Goal: Information Seeking & Learning: Learn about a topic

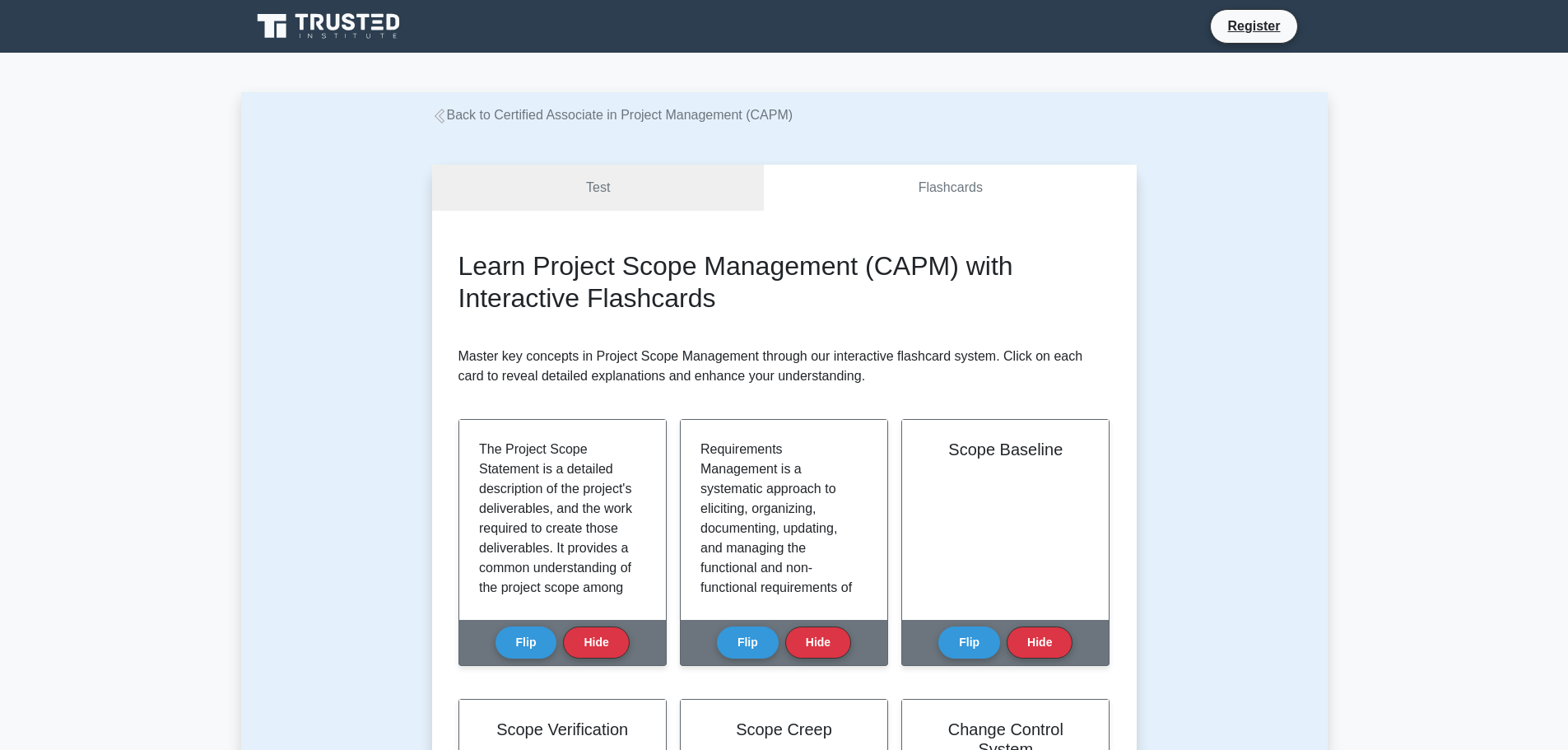
scroll to position [223, 0]
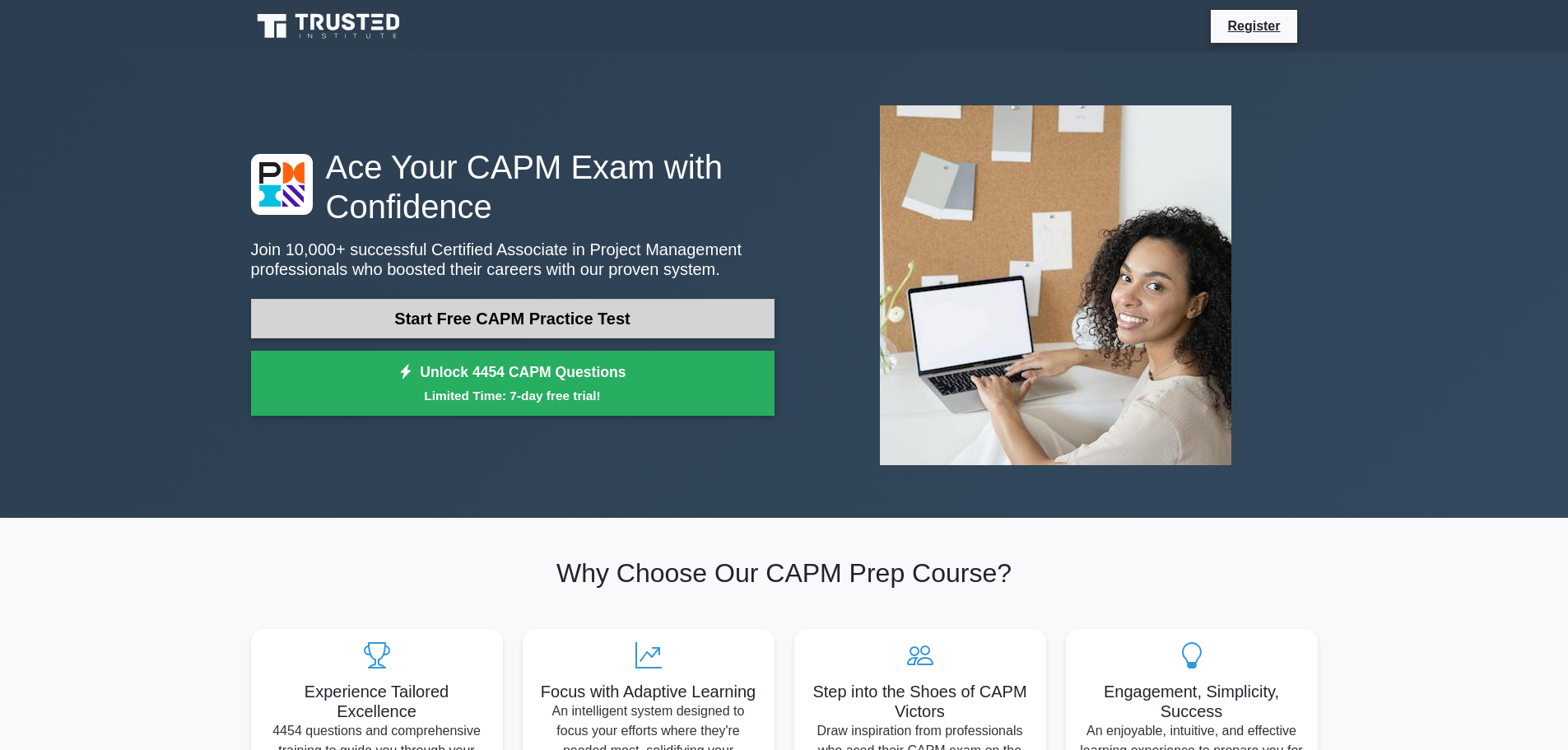
click at [542, 308] on link "Start Free CAPM Practice Test" at bounding box center [512, 318] width 524 height 39
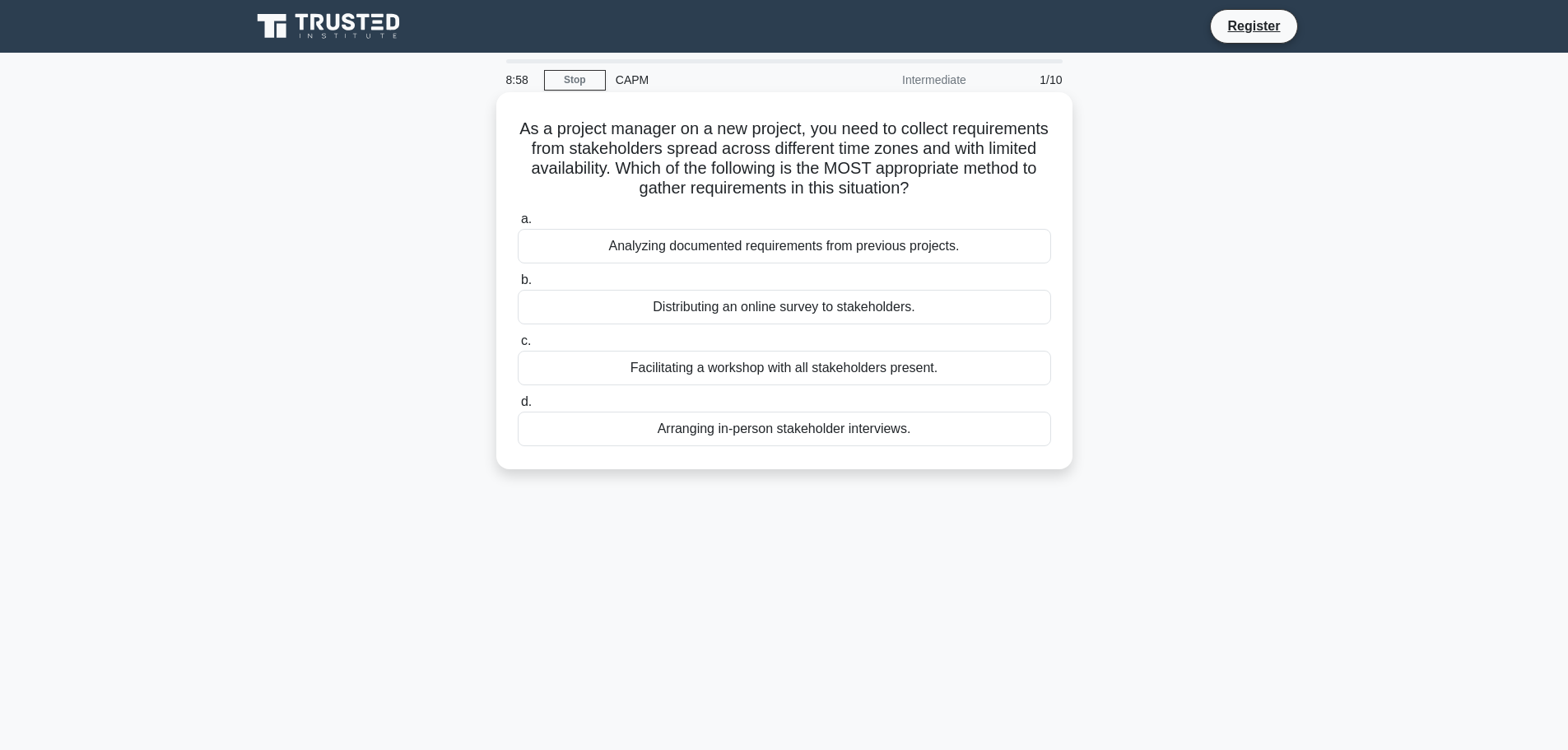
click at [767, 304] on div "Distributing an online survey to stakeholders." at bounding box center [784, 307] width 533 height 35
click at [517, 286] on input "b. Distributing an online survey to stakeholders." at bounding box center [517, 280] width 0 height 10
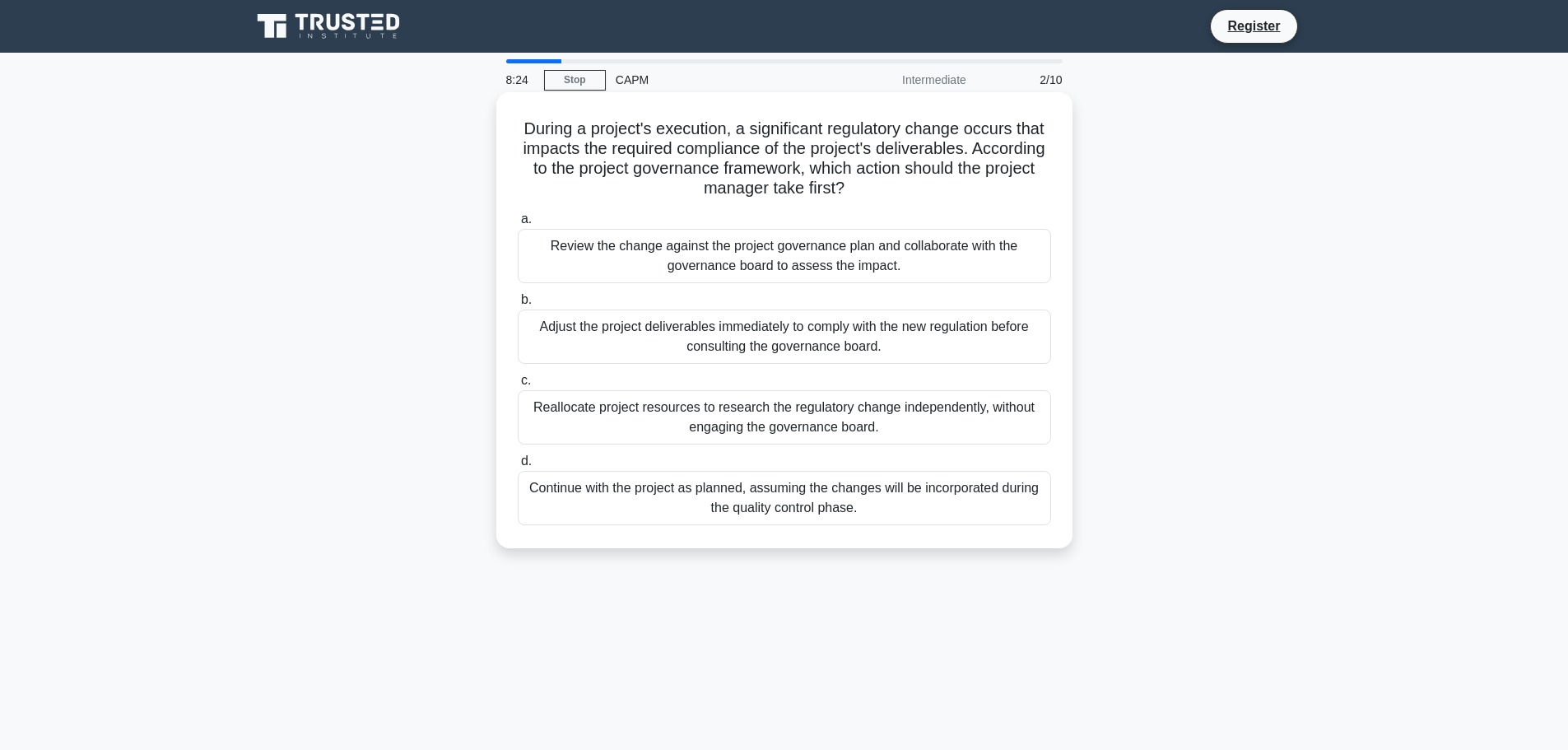
click at [651, 269] on div "Review the change against the project governance plan and collaborate with the …" at bounding box center [784, 256] width 533 height 54
click at [517, 225] on input "a. Review the change against the project governance plan and collaborate with t…" at bounding box center [517, 220] width 0 height 10
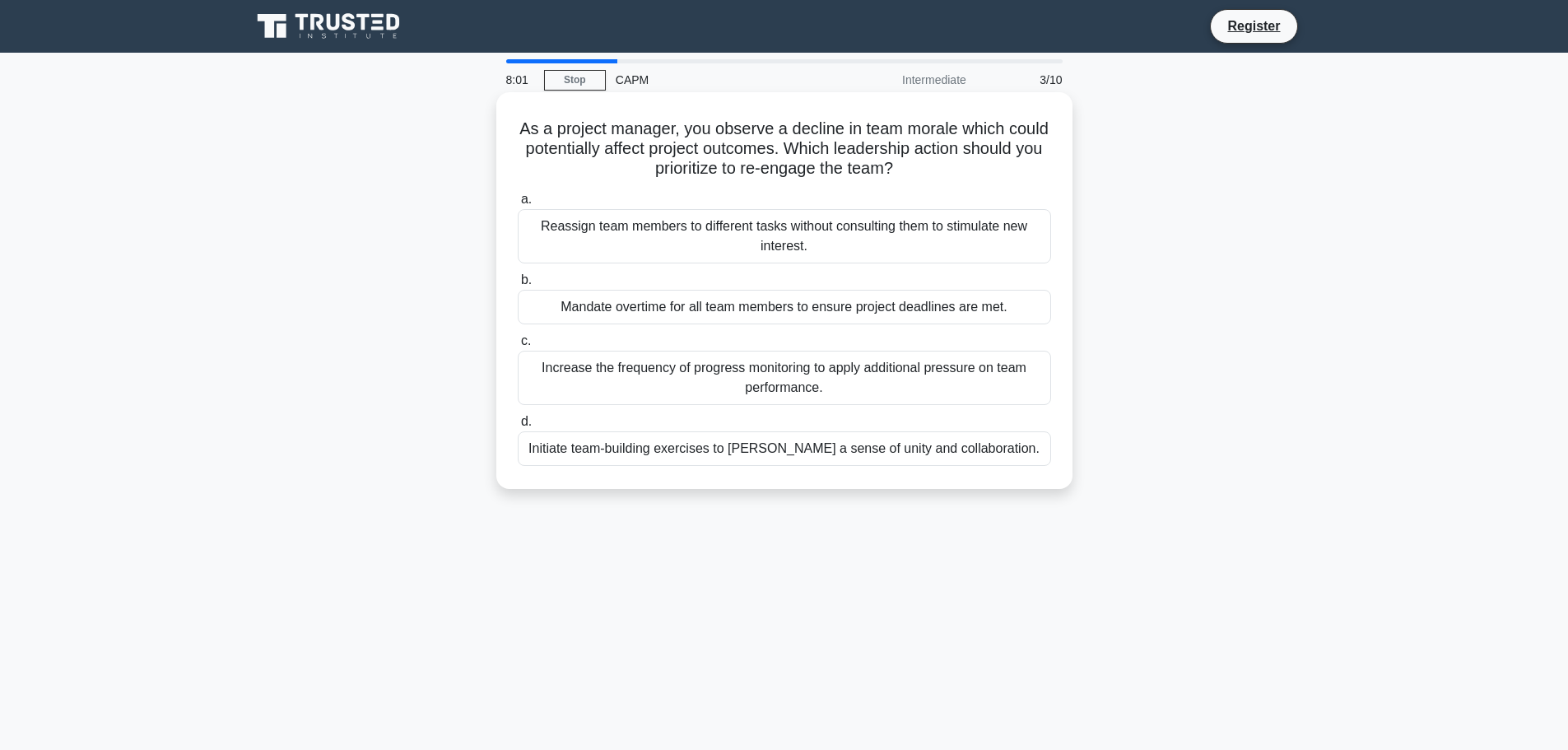
click at [799, 454] on div "Initiate team-building exercises to foster a sense of unity and collaboration." at bounding box center [784, 449] width 533 height 35
click at [517, 428] on input "d. Initiate team-building exercises to foster a sense of unity and collaboratio…" at bounding box center [517, 422] width 0 height 10
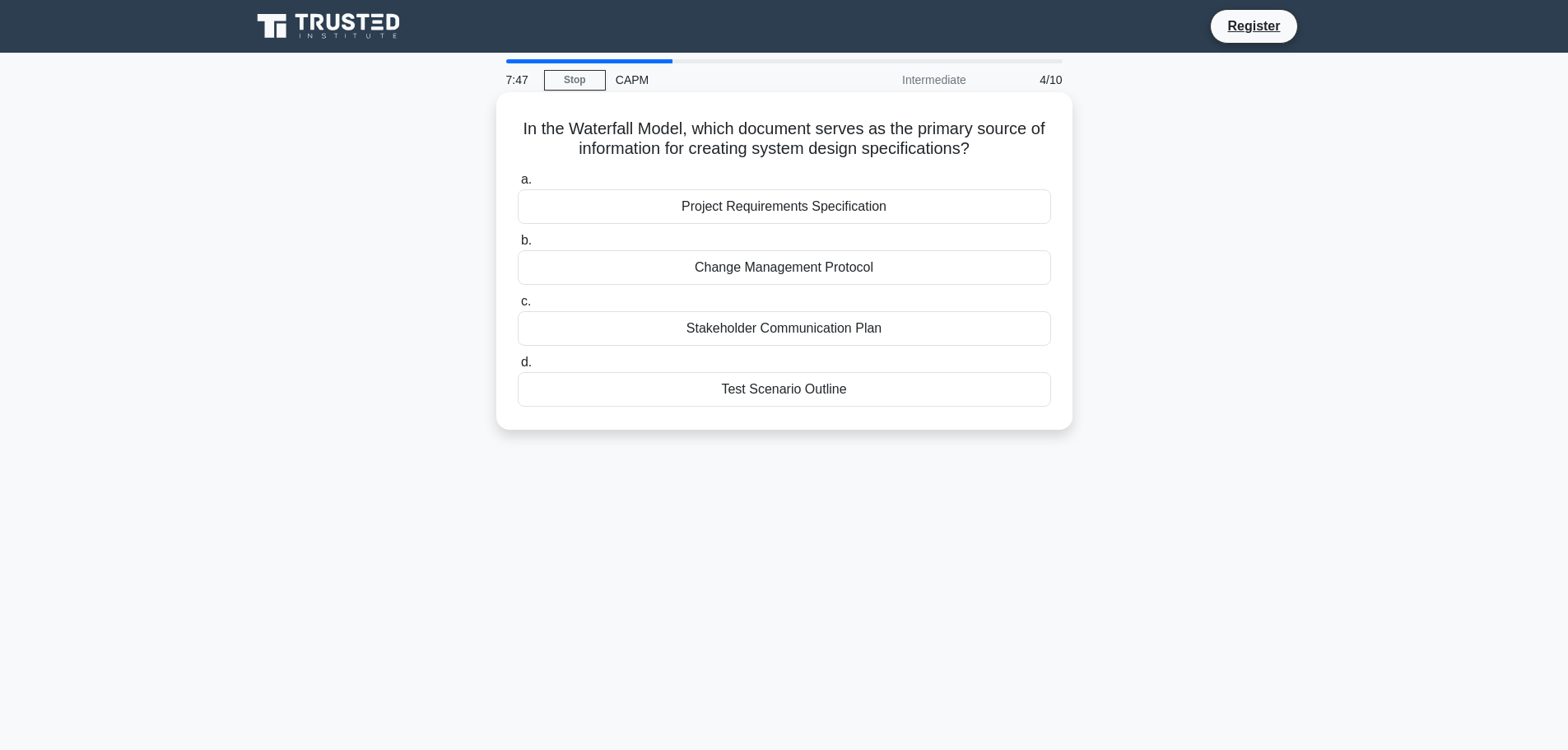
click at [807, 219] on div "Project Requirements Specification" at bounding box center [784, 206] width 533 height 35
click at [517, 186] on input "a. Project Requirements Specification" at bounding box center [517, 179] width 0 height 10
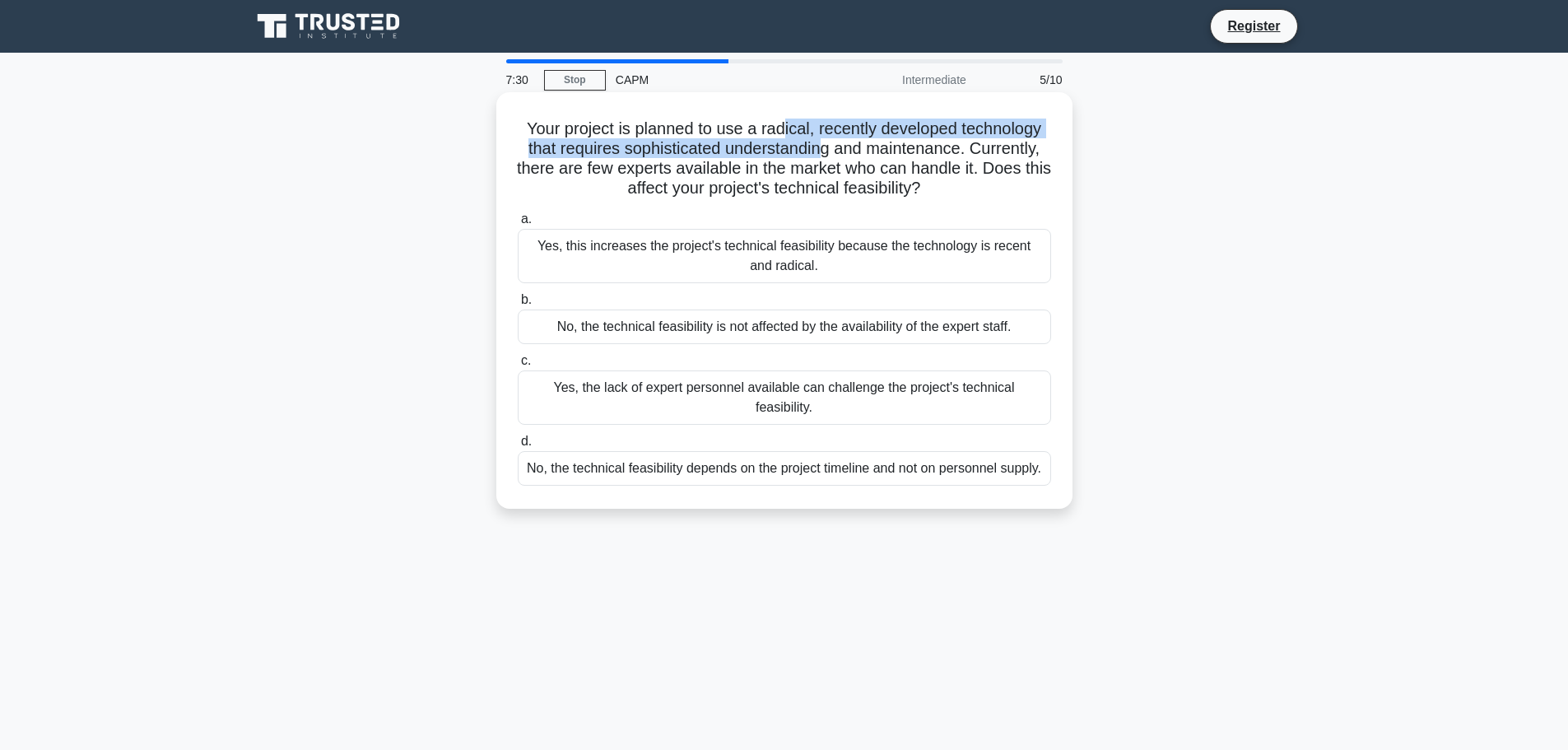
drag, startPoint x: 787, startPoint y: 129, endPoint x: 825, endPoint y: 154, distance: 45.5
click at [825, 154] on h5 "Your project is planned to use a radical, recently developed technology that re…" at bounding box center [785, 159] width 537 height 81
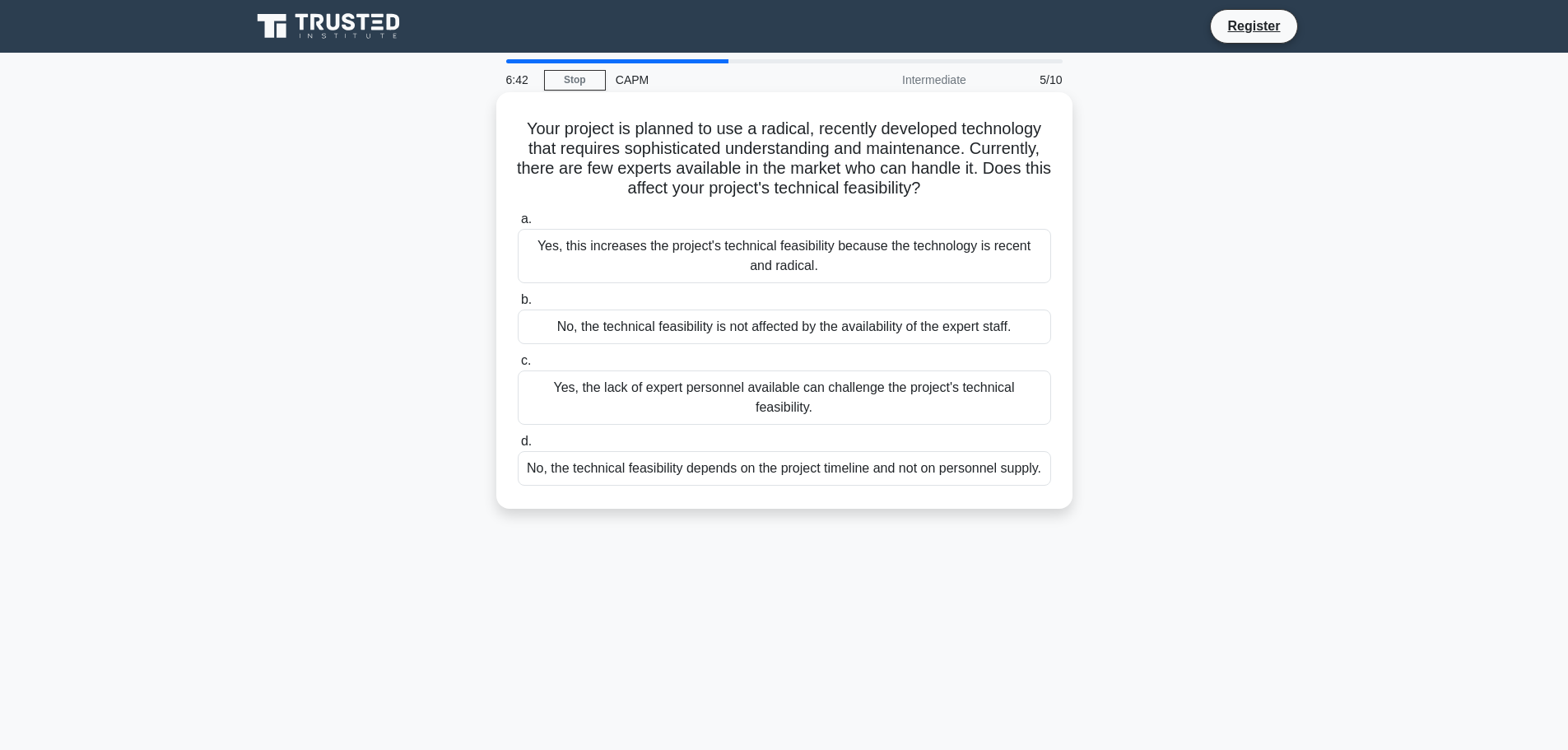
click at [833, 395] on div "Yes, the lack of expert personnel available can challenge the project's technic…" at bounding box center [784, 397] width 533 height 54
click at [517, 367] on input "c. Yes, the lack of expert personnel available can challenge the project's tech…" at bounding box center [517, 361] width 0 height 10
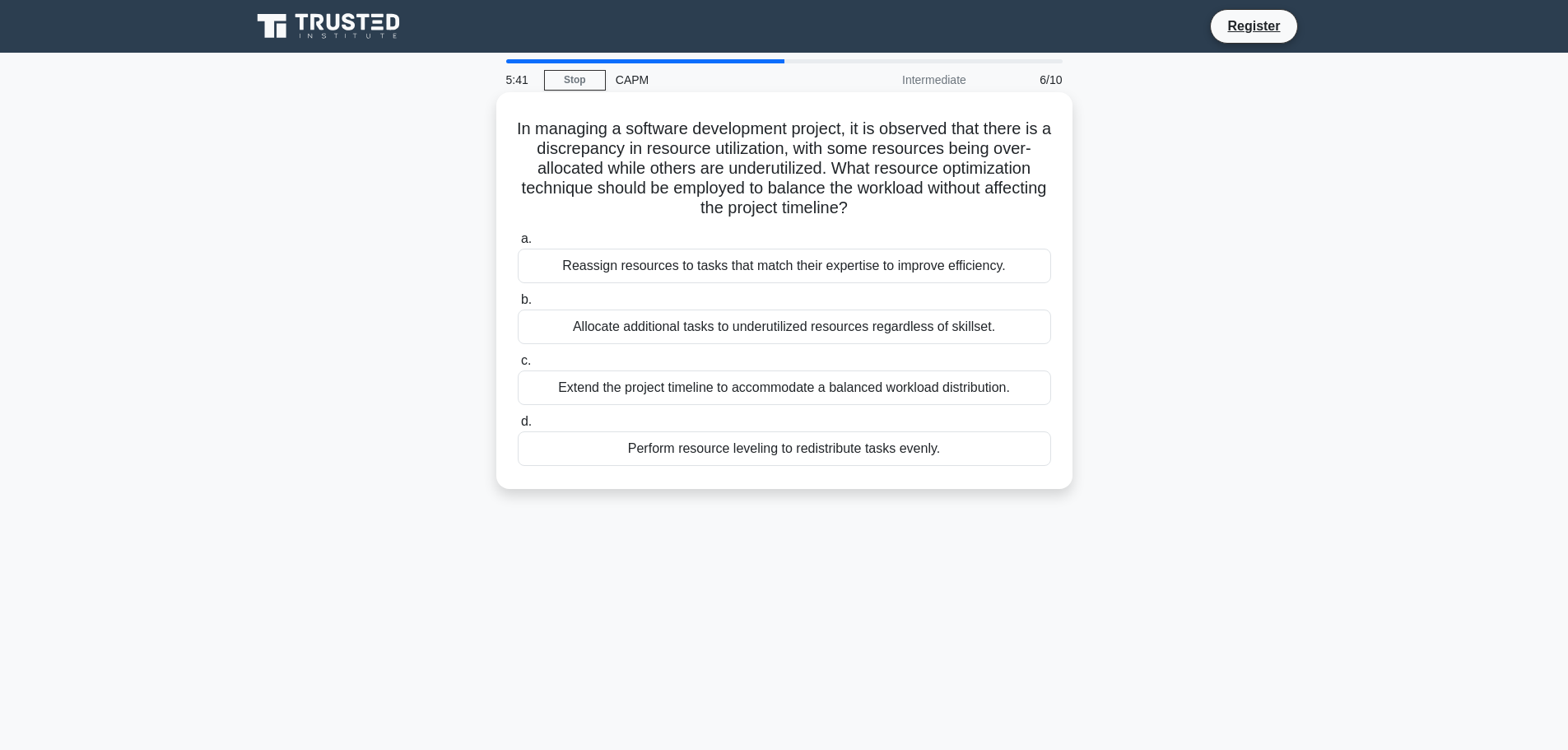
click at [740, 452] on div "Perform resource leveling to redistribute tasks evenly." at bounding box center [784, 449] width 533 height 35
click at [517, 428] on input "d. Perform resource leveling to redistribute tasks evenly." at bounding box center [517, 422] width 0 height 10
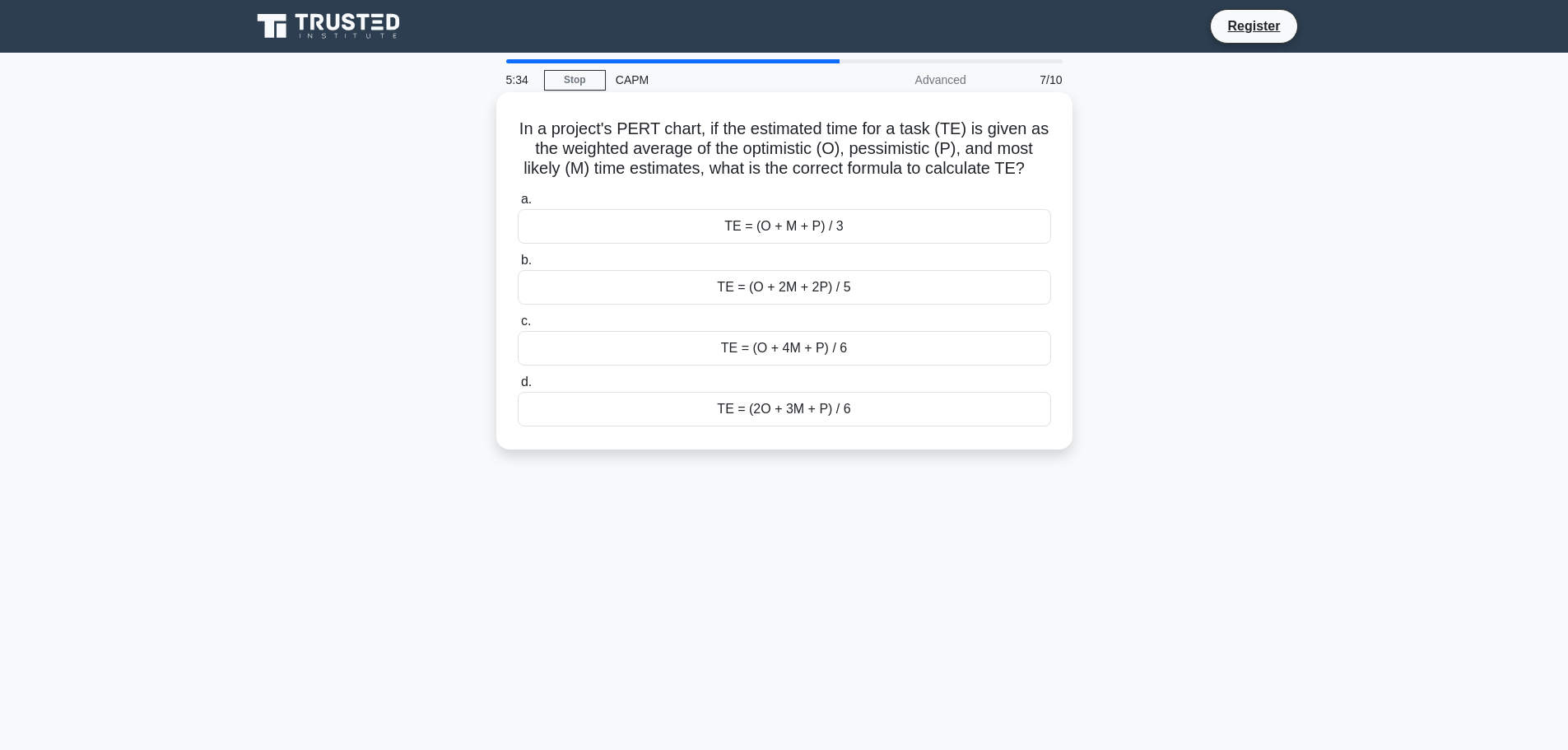
click at [815, 354] on div "TE = (O + 4M + P) / 6" at bounding box center [784, 348] width 533 height 35
click at [517, 327] on input "c. TE = (O + 4M + P) / 6" at bounding box center [517, 321] width 0 height 10
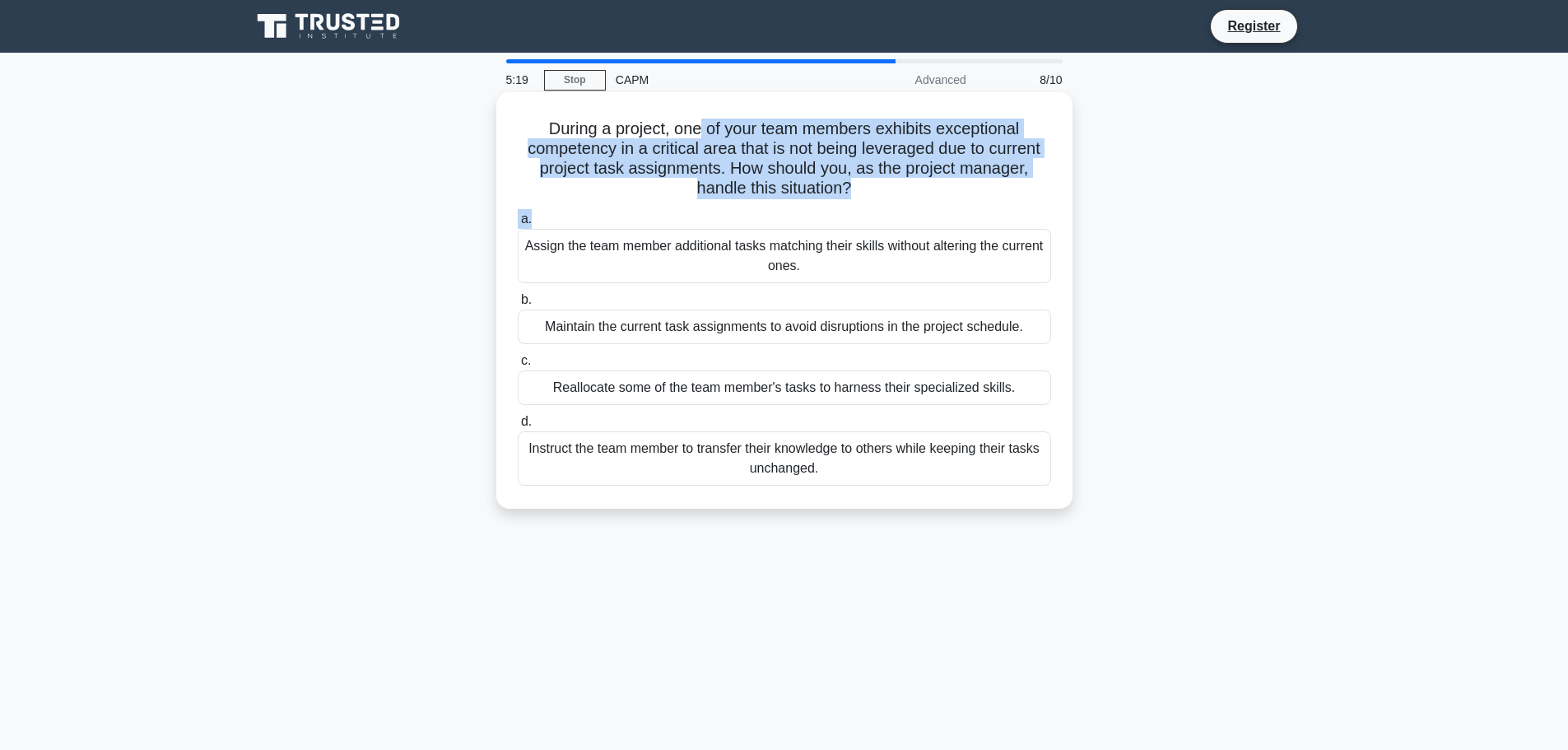
drag, startPoint x: 701, startPoint y: 134, endPoint x: 741, endPoint y: 213, distance: 88.5
click at [741, 213] on div "During a project, one of your team members exhibits exceptional competency in a…" at bounding box center [784, 300] width 563 height 403
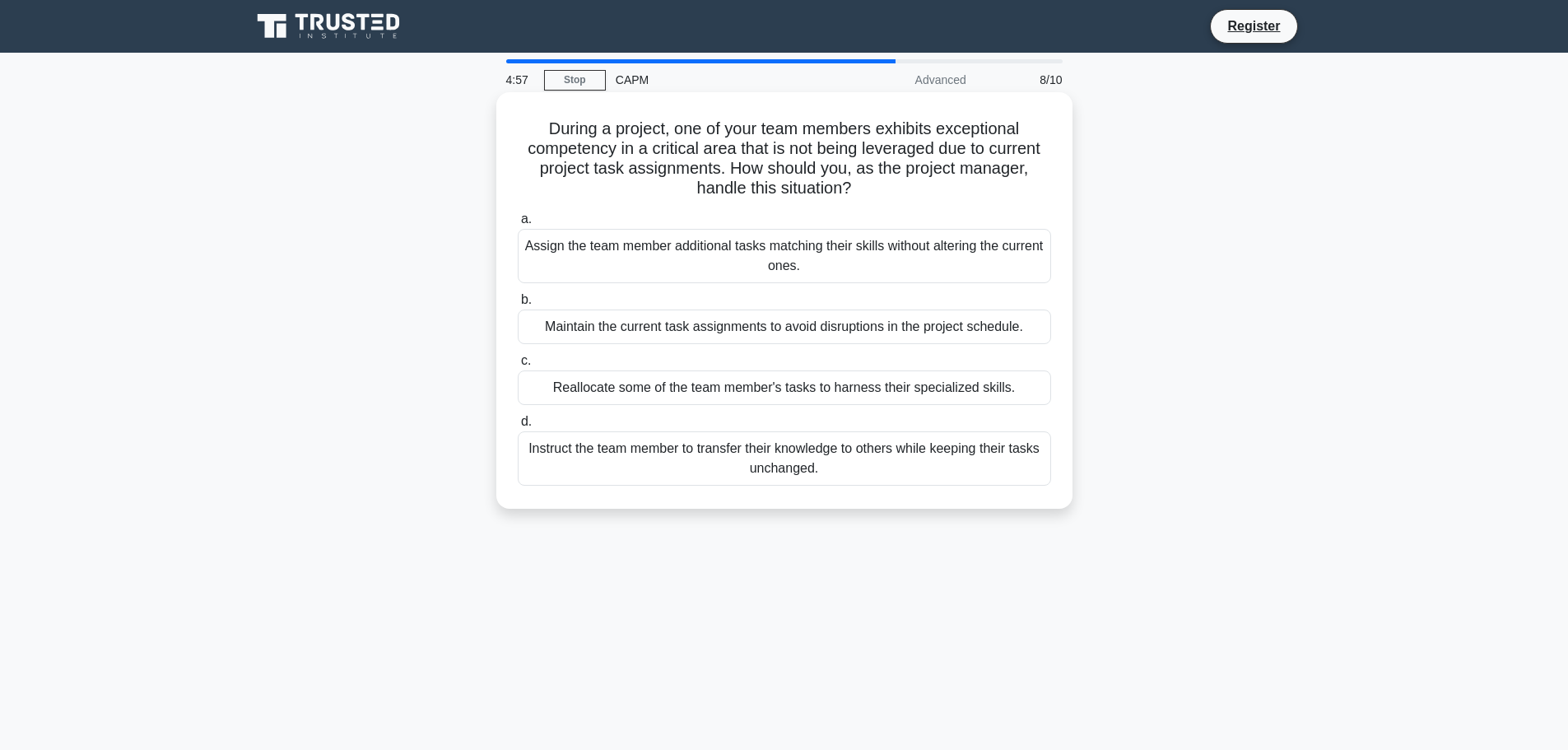
click at [794, 384] on div "Reallocate some of the team member's tasks to harness their specialized skills." at bounding box center [784, 388] width 533 height 35
click at [517, 367] on input "c. Reallocate some of the team member's tasks to harness their specialized skil…" at bounding box center [517, 361] width 0 height 10
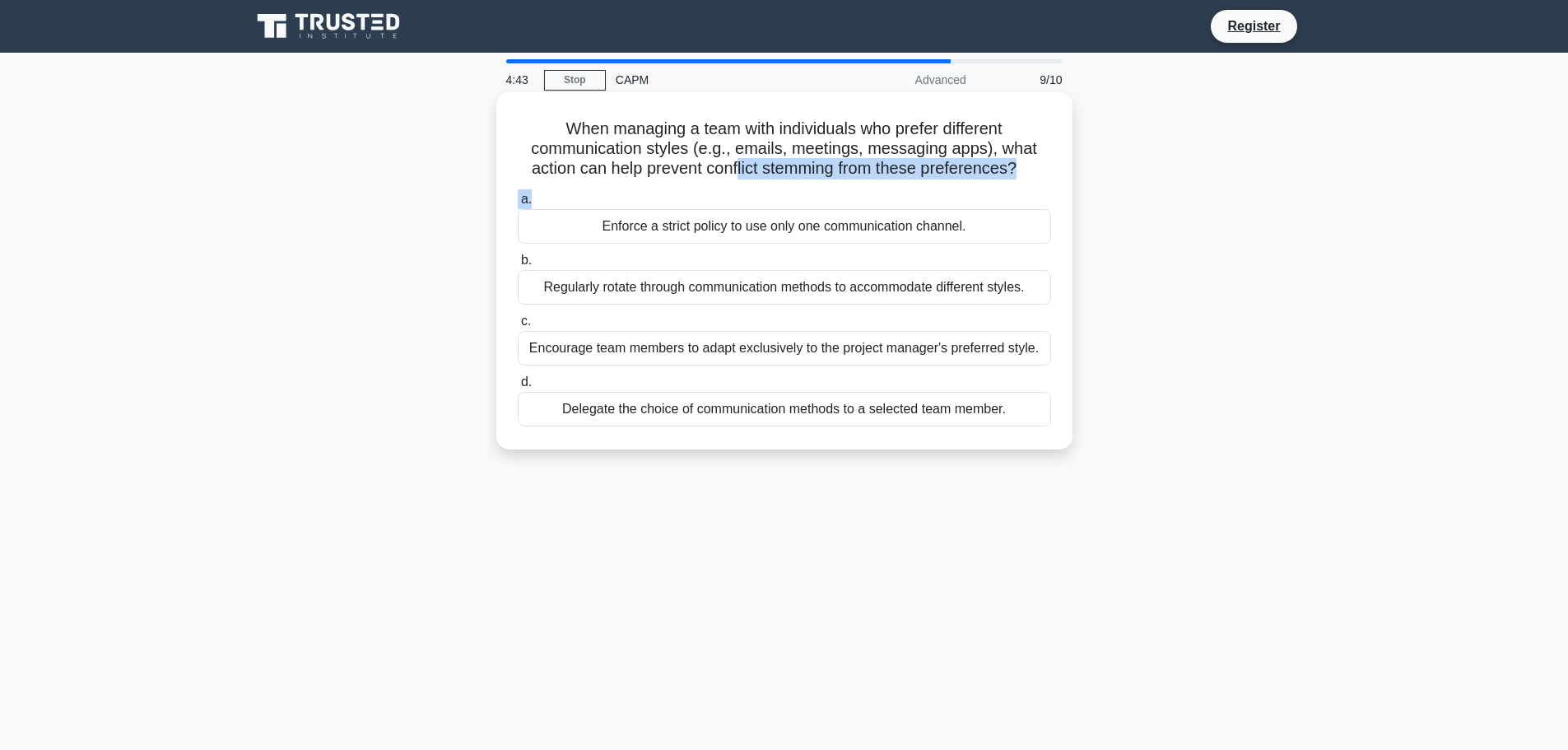
drag, startPoint x: 733, startPoint y: 171, endPoint x: 860, endPoint y: 184, distance: 127.7
click at [860, 184] on div "When managing a team with individuals who prefer different communication styles…" at bounding box center [784, 270] width 563 height 344
drag, startPoint x: 557, startPoint y: 127, endPoint x: 1054, endPoint y: 421, distance: 577.4
click at [1054, 421] on div "When managing a team with individuals who prefer different communication styles…" at bounding box center [784, 270] width 563 height 344
copy div "When managing a team with individuals who prefer different communication styles…"
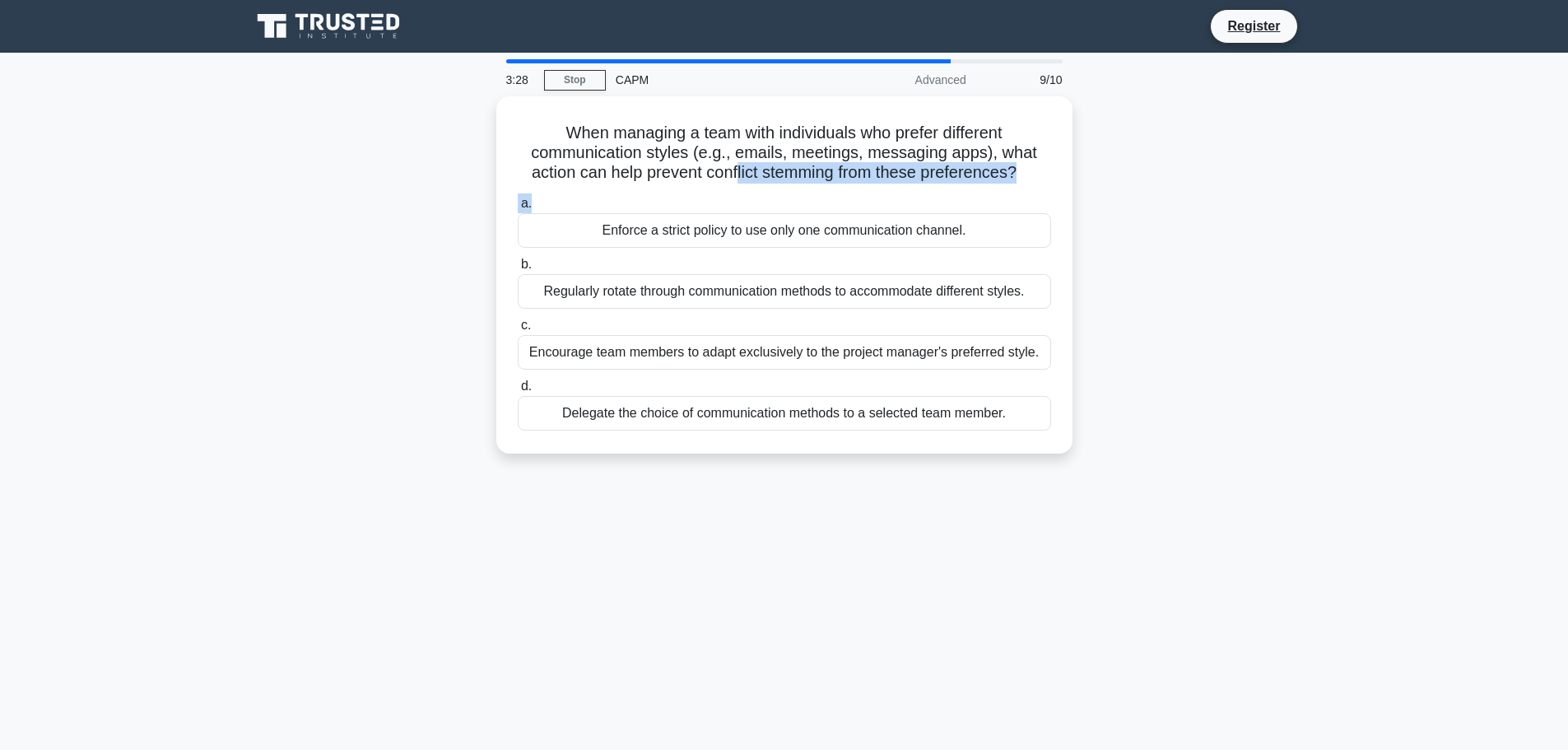
click at [382, 330] on div "When managing a team with individuals who prefer different communication styles…" at bounding box center [785, 285] width 1087 height 377
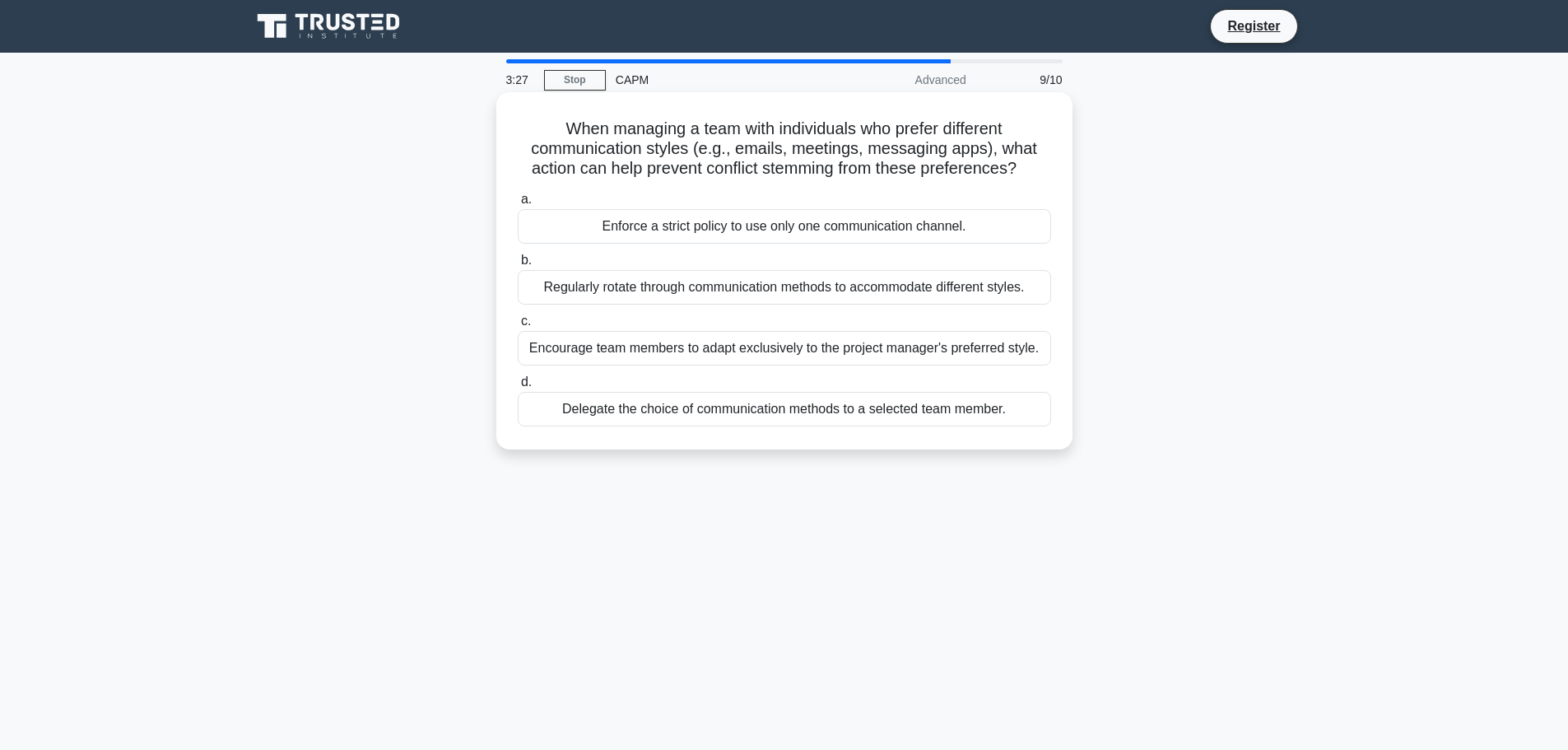
click at [571, 293] on div "Regularly rotate through communication methods to accommodate different styles." at bounding box center [784, 287] width 533 height 35
click at [517, 266] on input "b. Regularly rotate through communication methods to accommodate different styl…" at bounding box center [517, 260] width 0 height 10
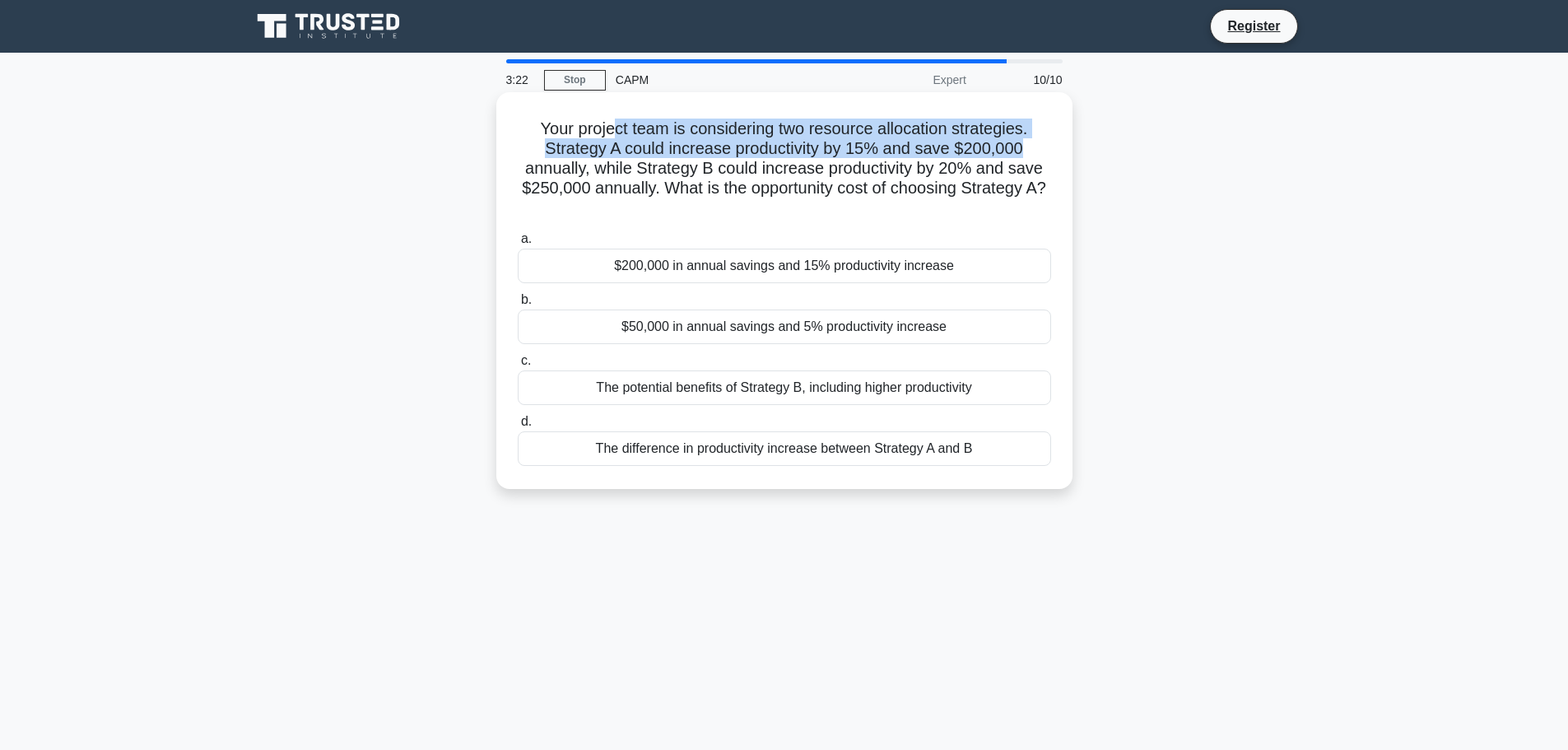
drag, startPoint x: 614, startPoint y: 129, endPoint x: 1064, endPoint y: 140, distance: 450.1
click at [1064, 140] on div "Your project team is considering two resource allocation strategies. Strategy A…" at bounding box center [784, 290] width 563 height 383
drag, startPoint x: 538, startPoint y: 126, endPoint x: 1035, endPoint y: 450, distance: 593.3
click at [1035, 450] on div "Your project team is considering two resource allocation strategies. Strategy A…" at bounding box center [784, 290] width 563 height 383
copy div "our project team is considering two resource allocation strategies. Strategy A …"
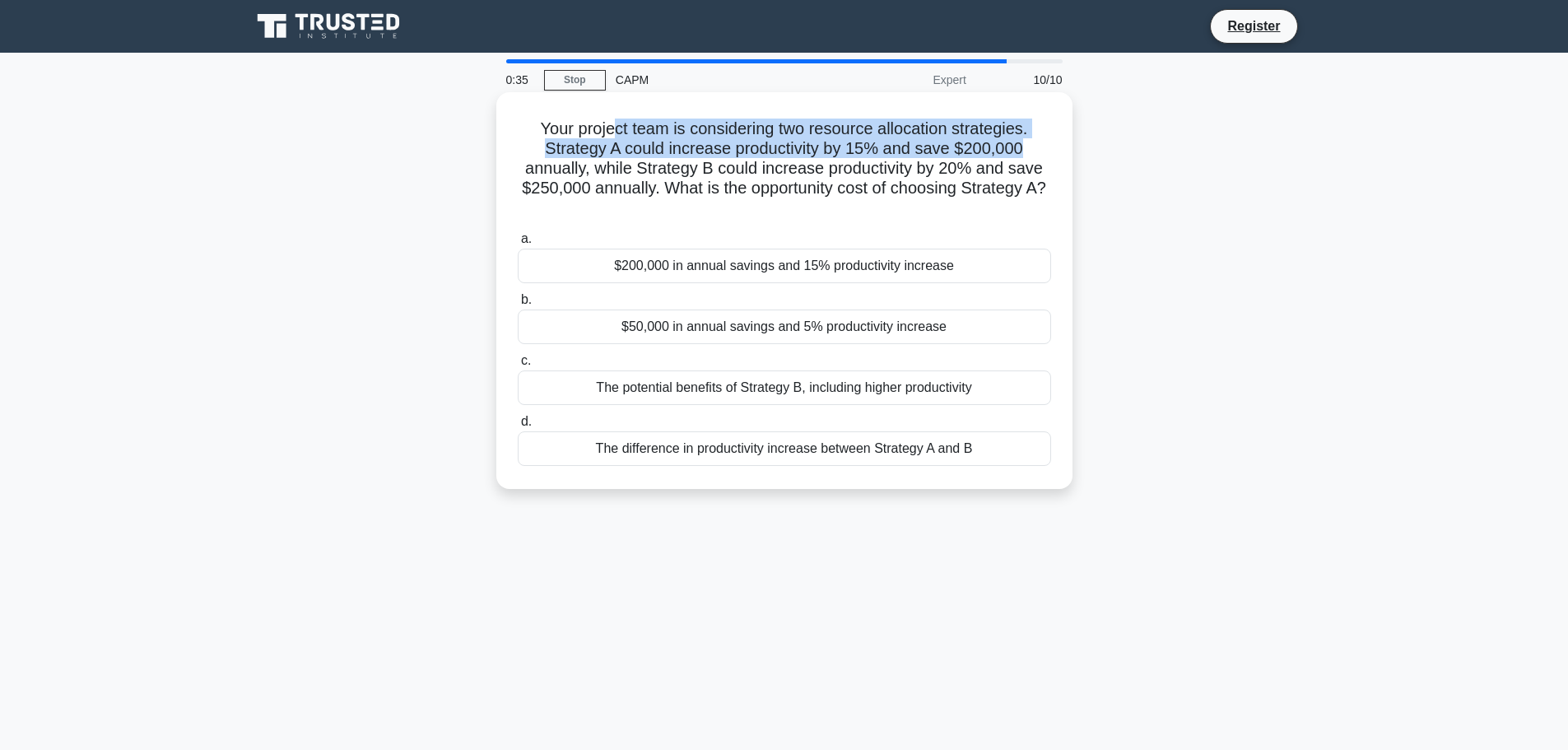
click at [584, 322] on div "$50,000 in annual savings and 5% productivity increase" at bounding box center [784, 327] width 533 height 35
click at [517, 306] on input "b. $50,000 in annual savings and 5% productivity increase" at bounding box center [517, 300] width 0 height 10
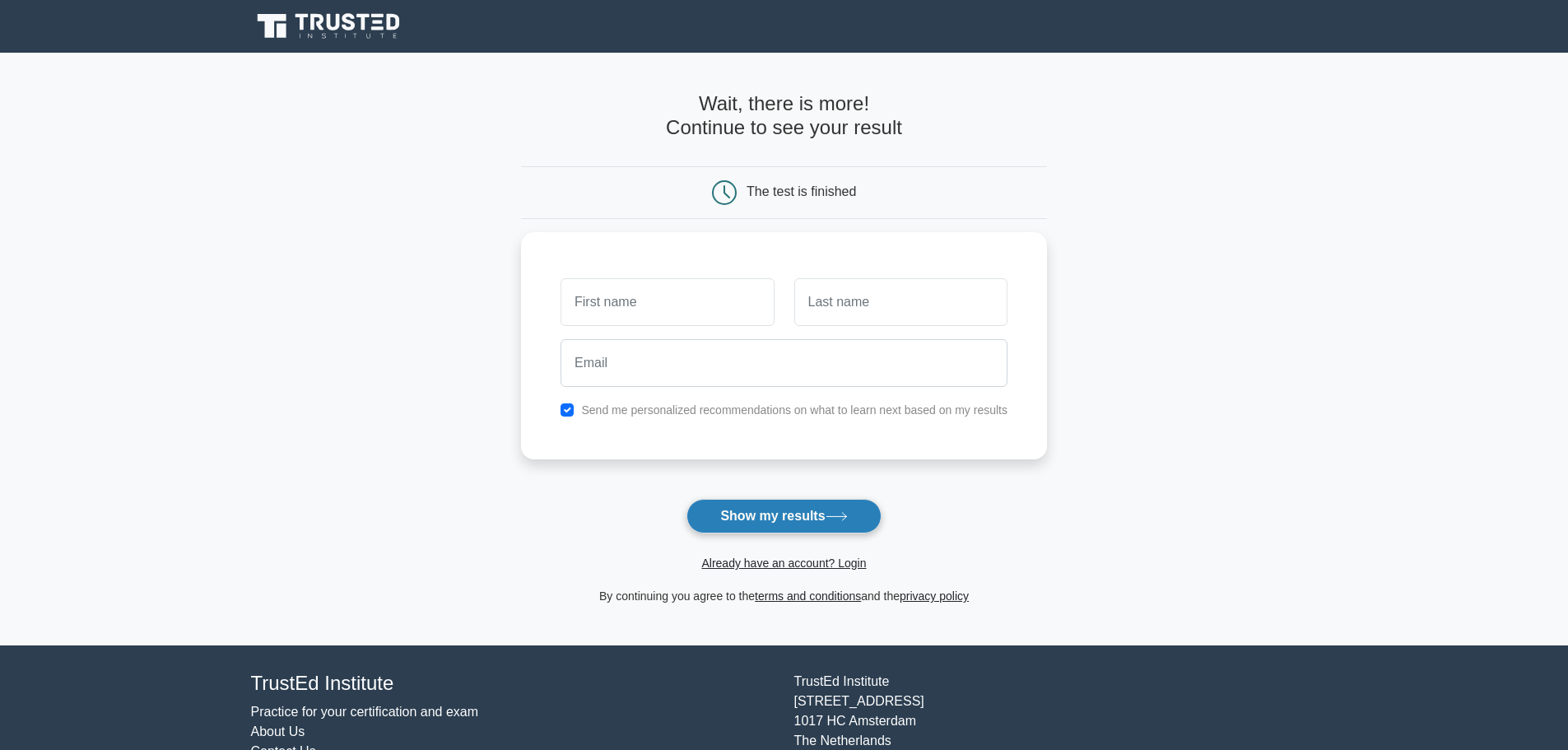
click at [744, 509] on button "Show my results" at bounding box center [783, 517] width 194 height 35
click at [653, 298] on input "text" at bounding box center [667, 298] width 213 height 48
type input "gaba"
click at [939, 311] on input "text" at bounding box center [901, 298] width 213 height 48
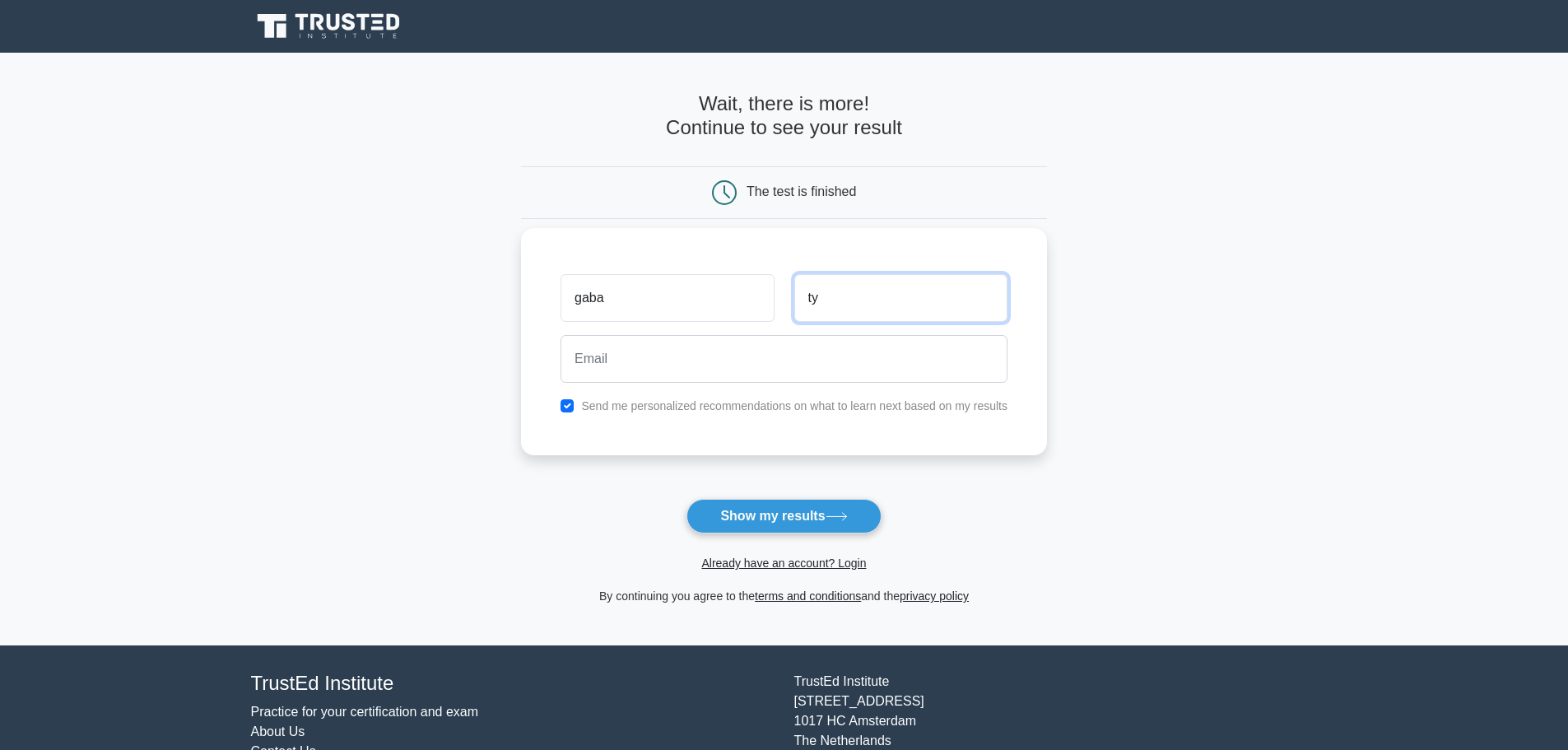
type input "t"
type input "trump"
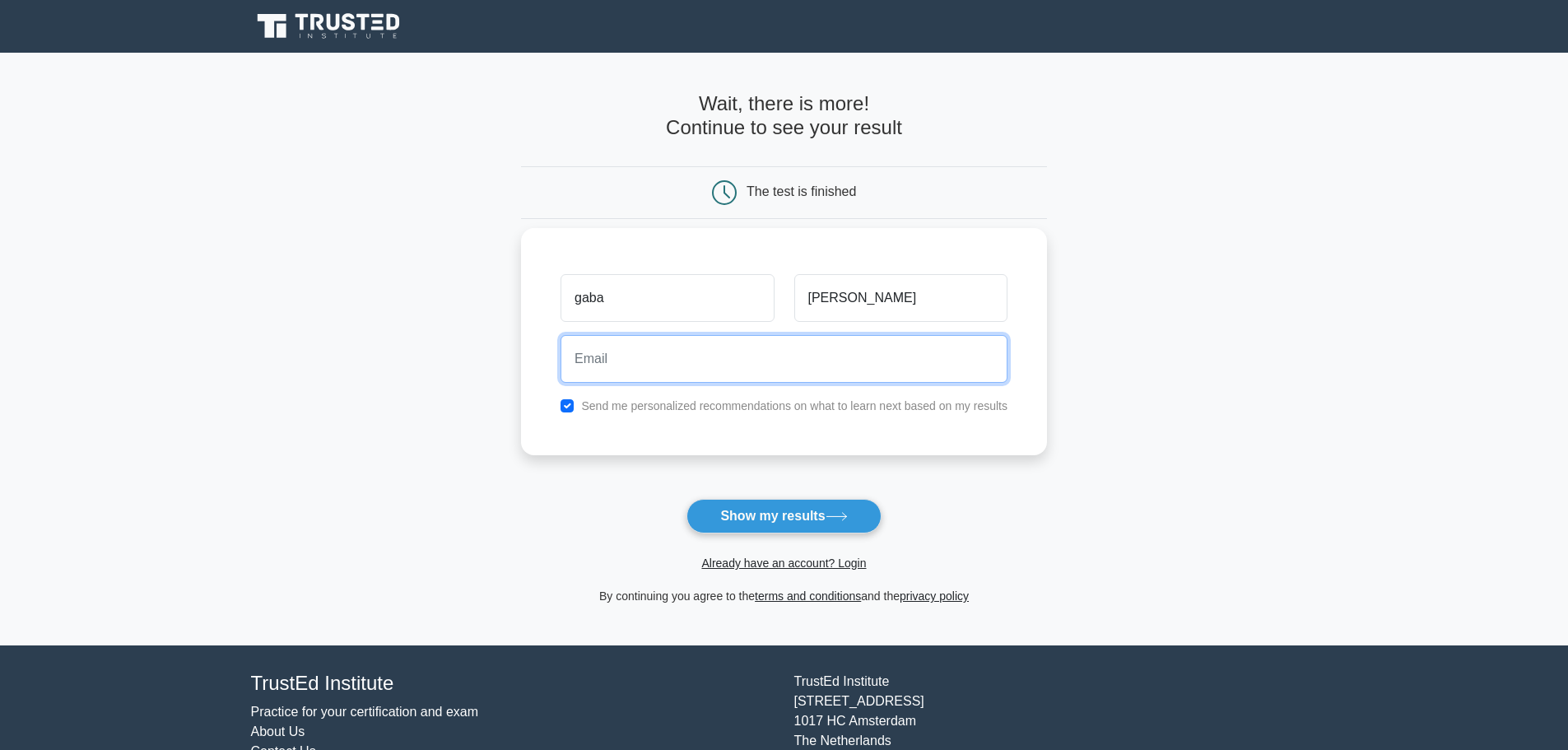
click at [862, 360] on input "email" at bounding box center [784, 359] width 447 height 48
type input "gabaT@yahoo.com"
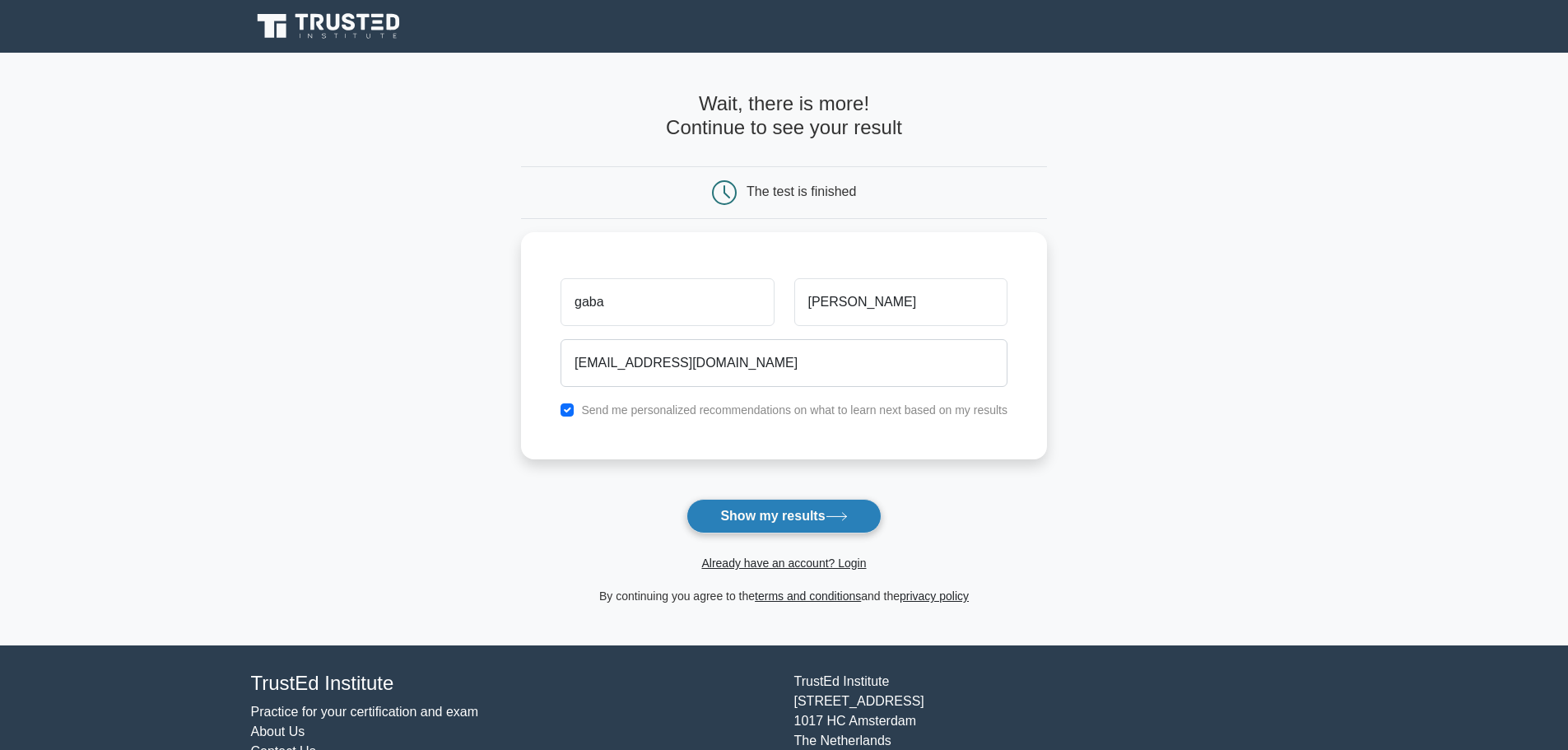
click at [842, 517] on icon at bounding box center [837, 517] width 23 height 9
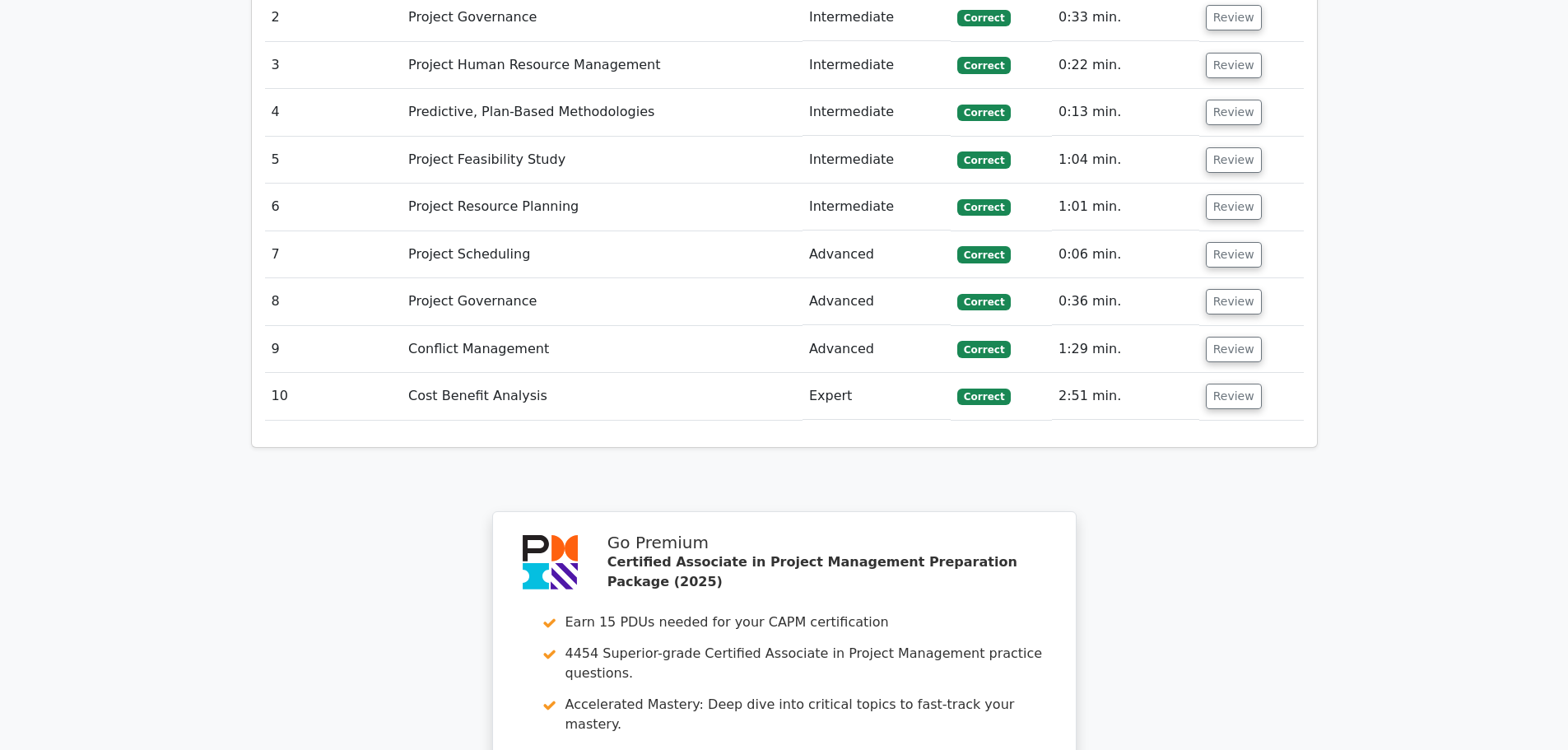
scroll to position [2552, 0]
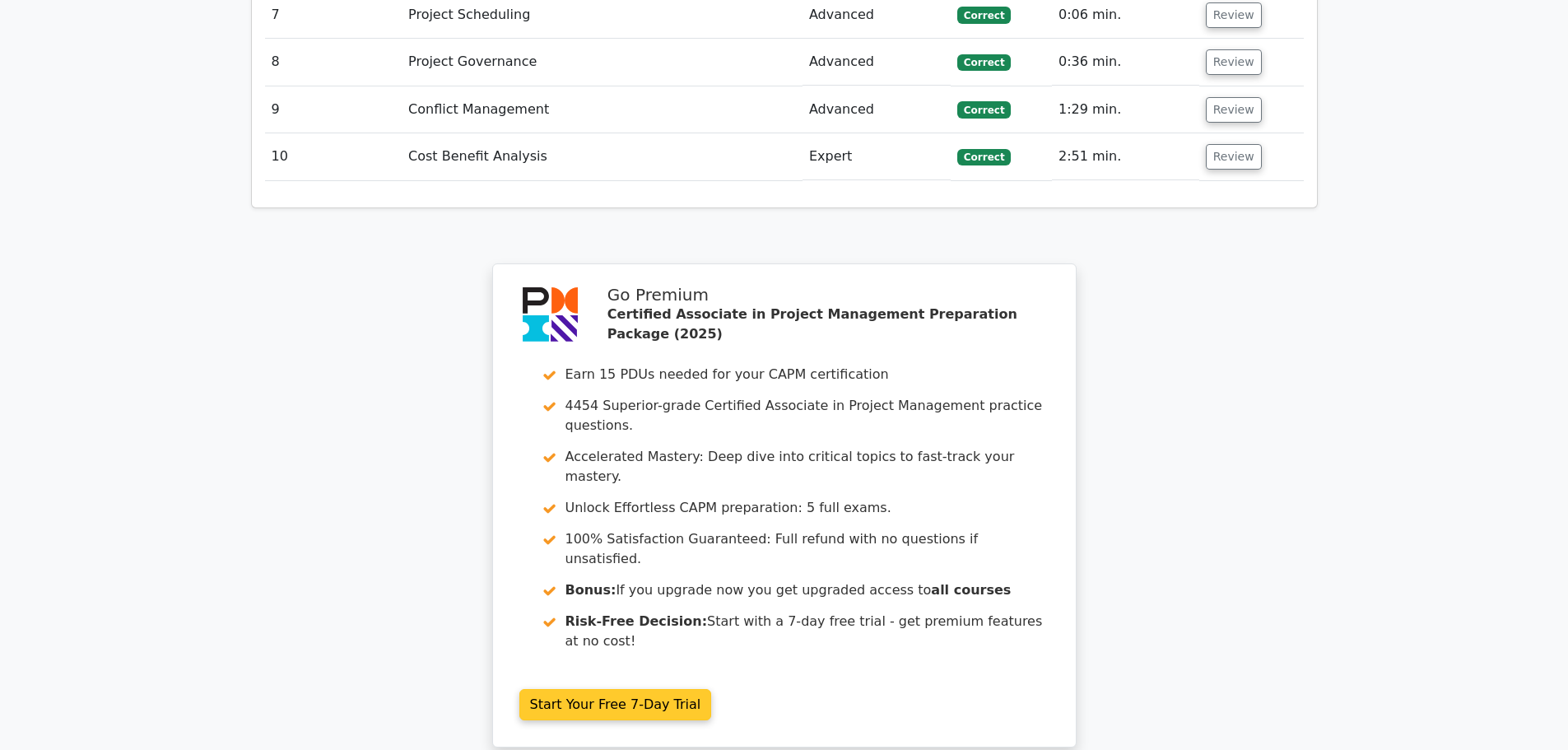
click at [602, 689] on link "Start Your Free 7-Day Trial" at bounding box center [615, 705] width 193 height 31
